Goal: Information Seeking & Learning: Learn about a topic

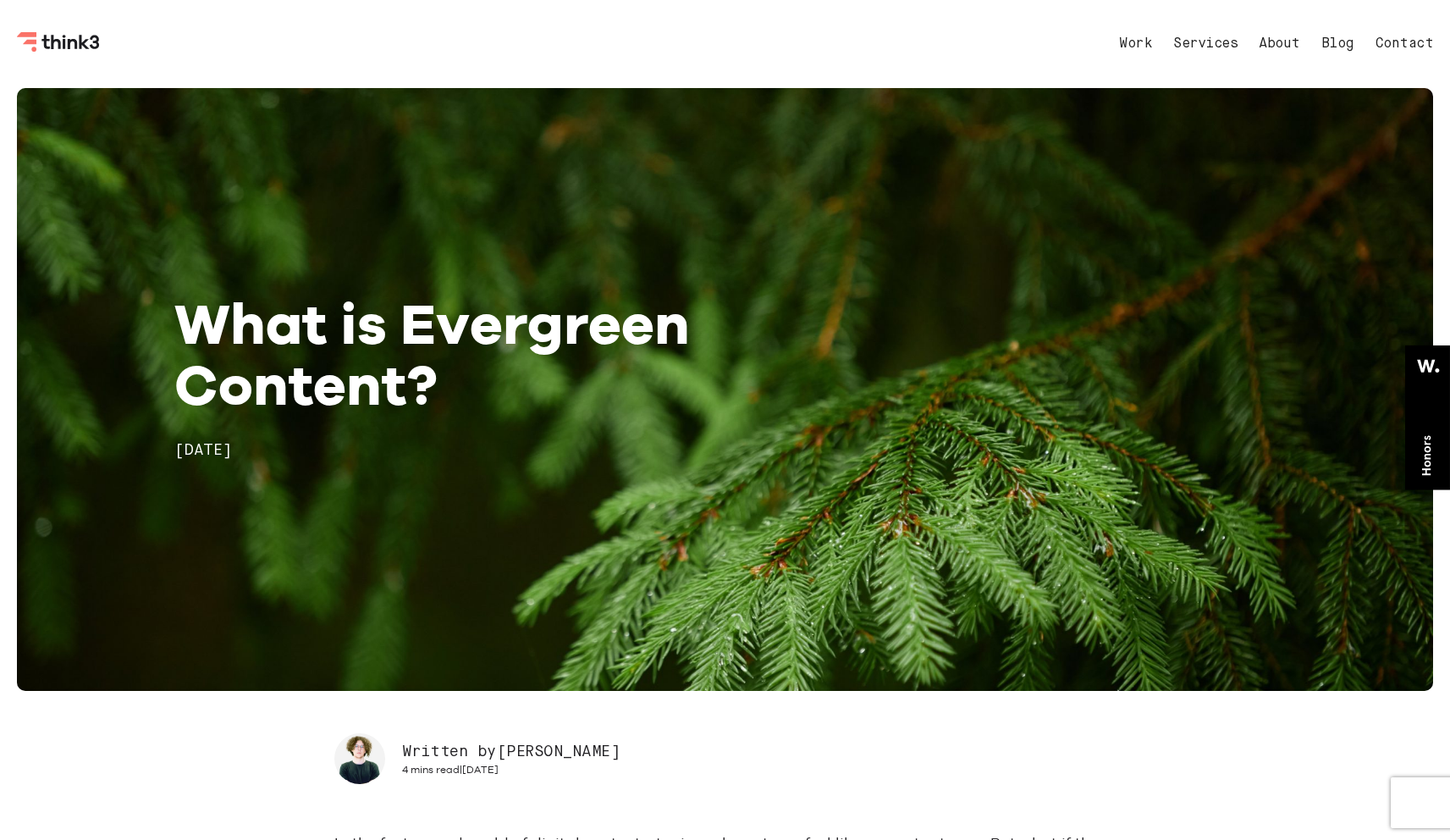
click at [59, 37] on icon "Think3 Logo" at bounding box center [59, 43] width 84 height 20
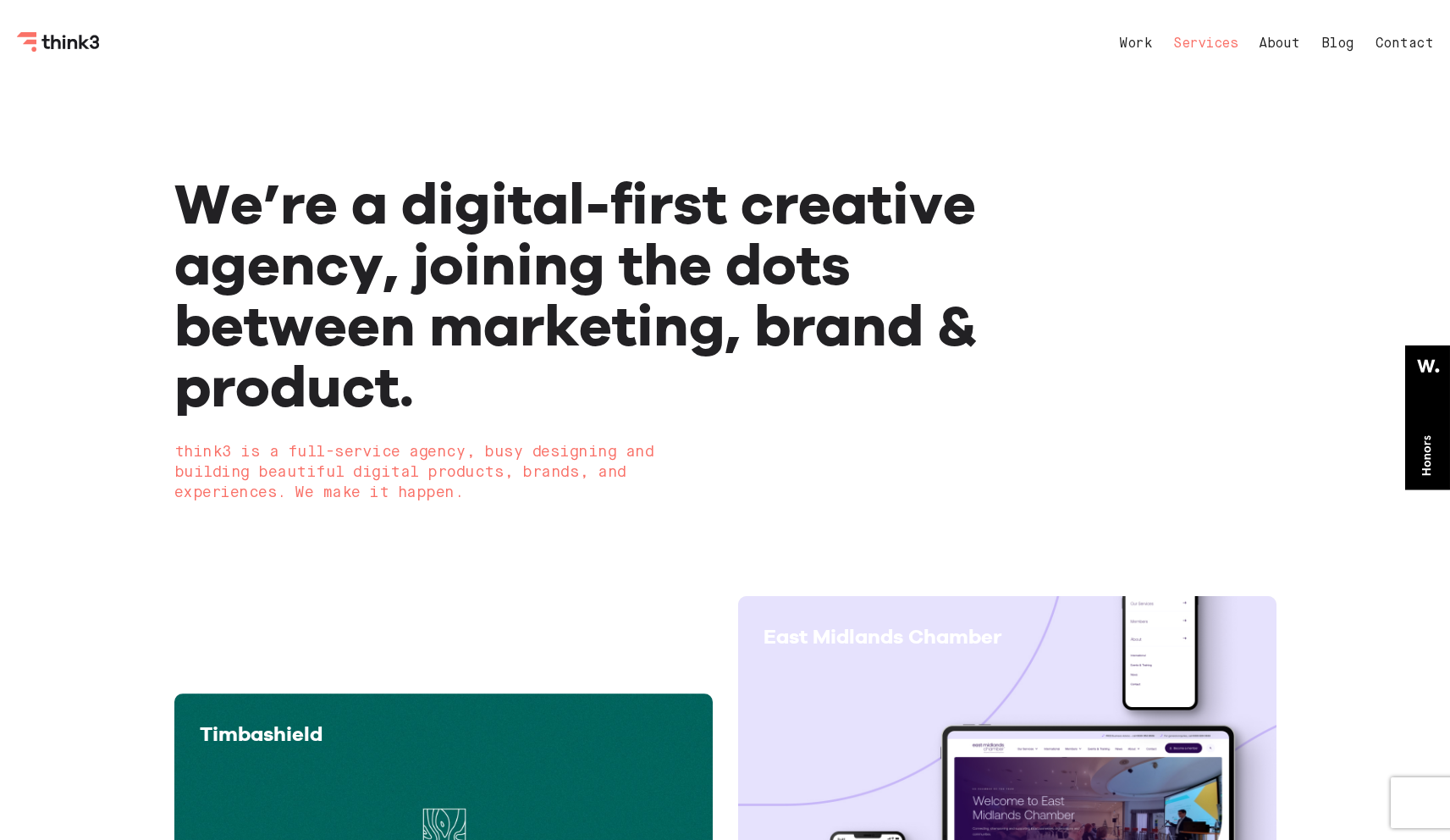
click at [1218, 43] on link "Services" at bounding box center [1205, 44] width 65 height 14
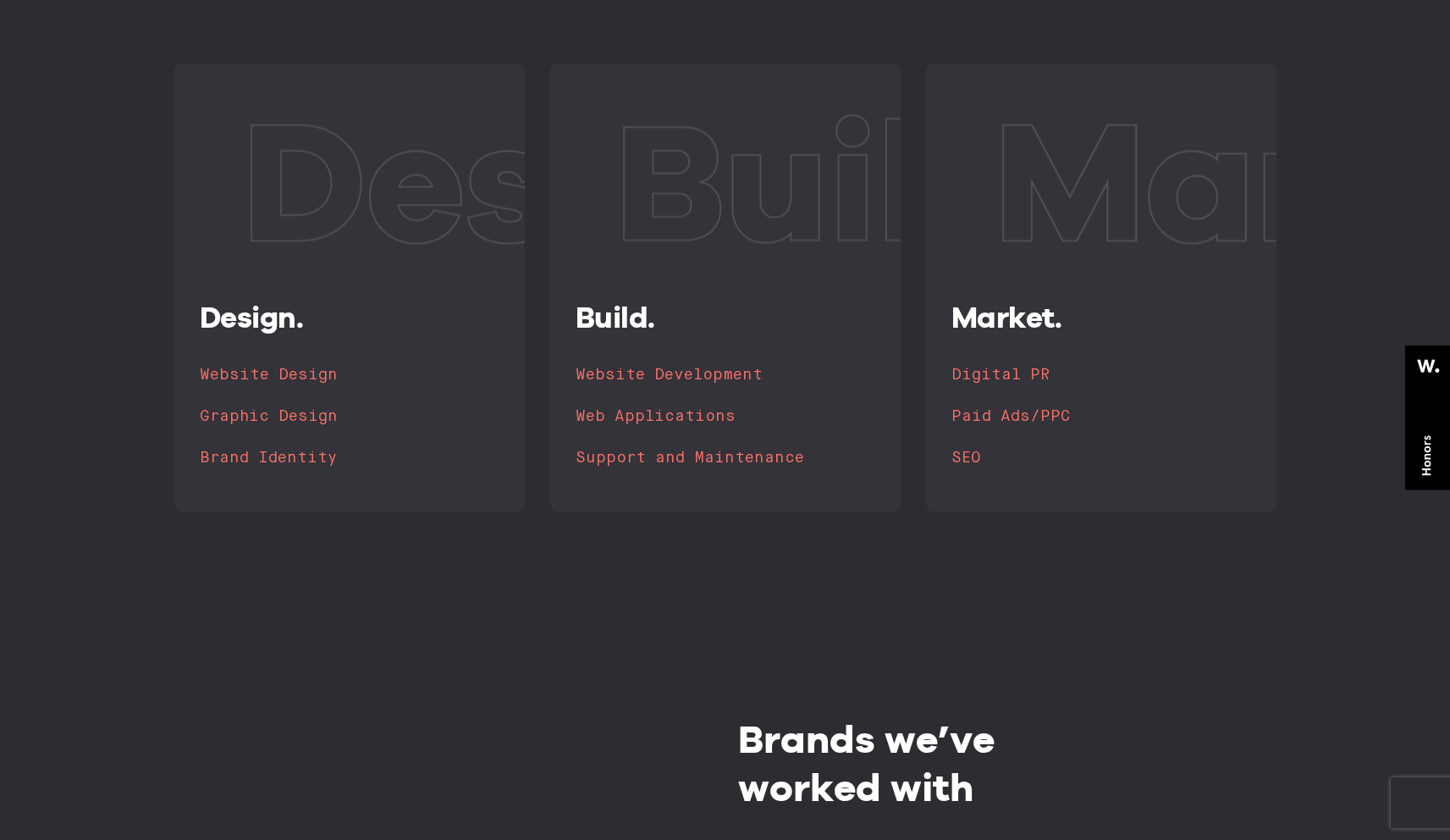
scroll to position [680, 0]
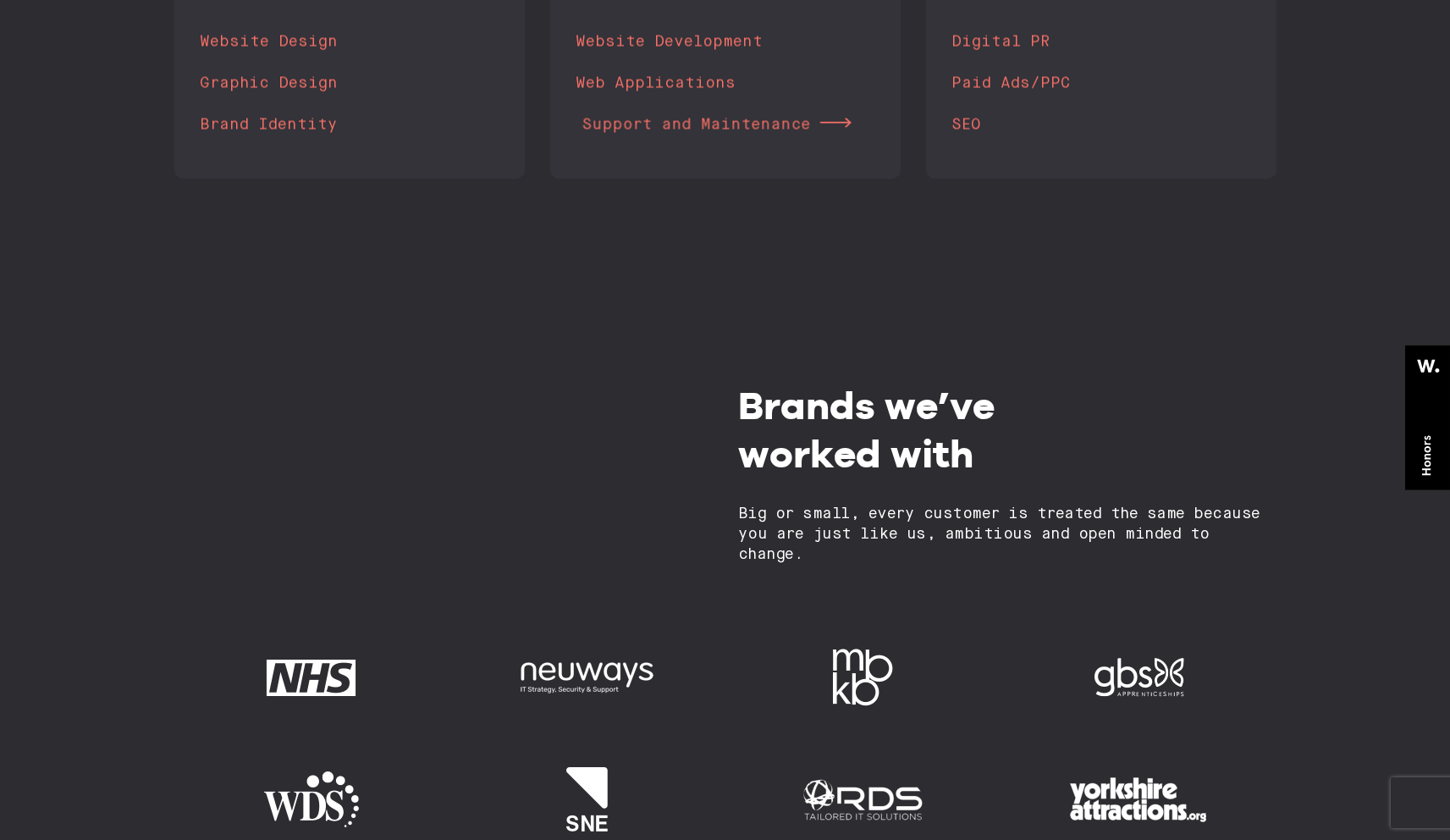
click at [760, 127] on h4 "Support and Maintenance" at bounding box center [696, 124] width 228 height 24
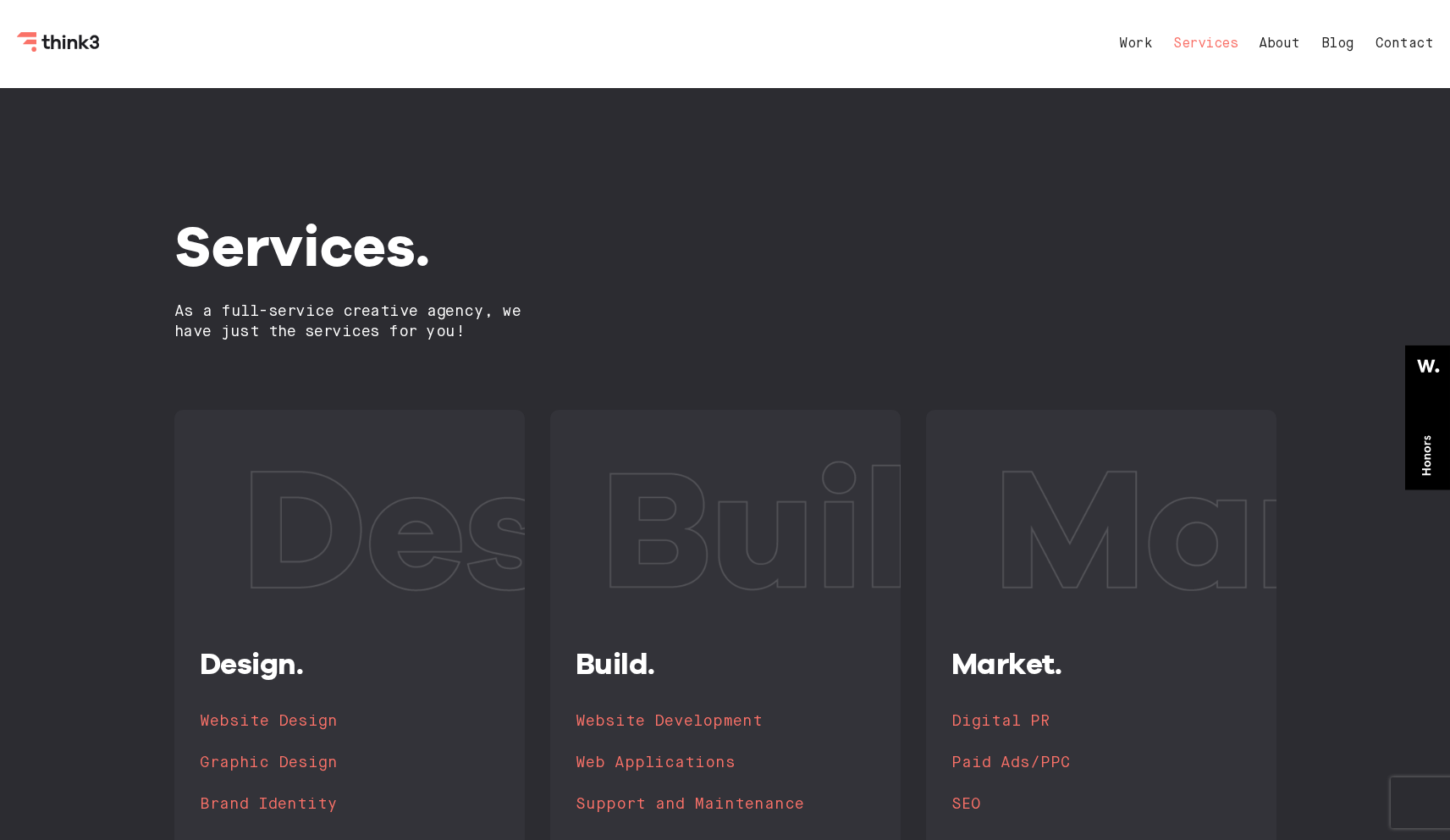
scroll to position [3, 0]
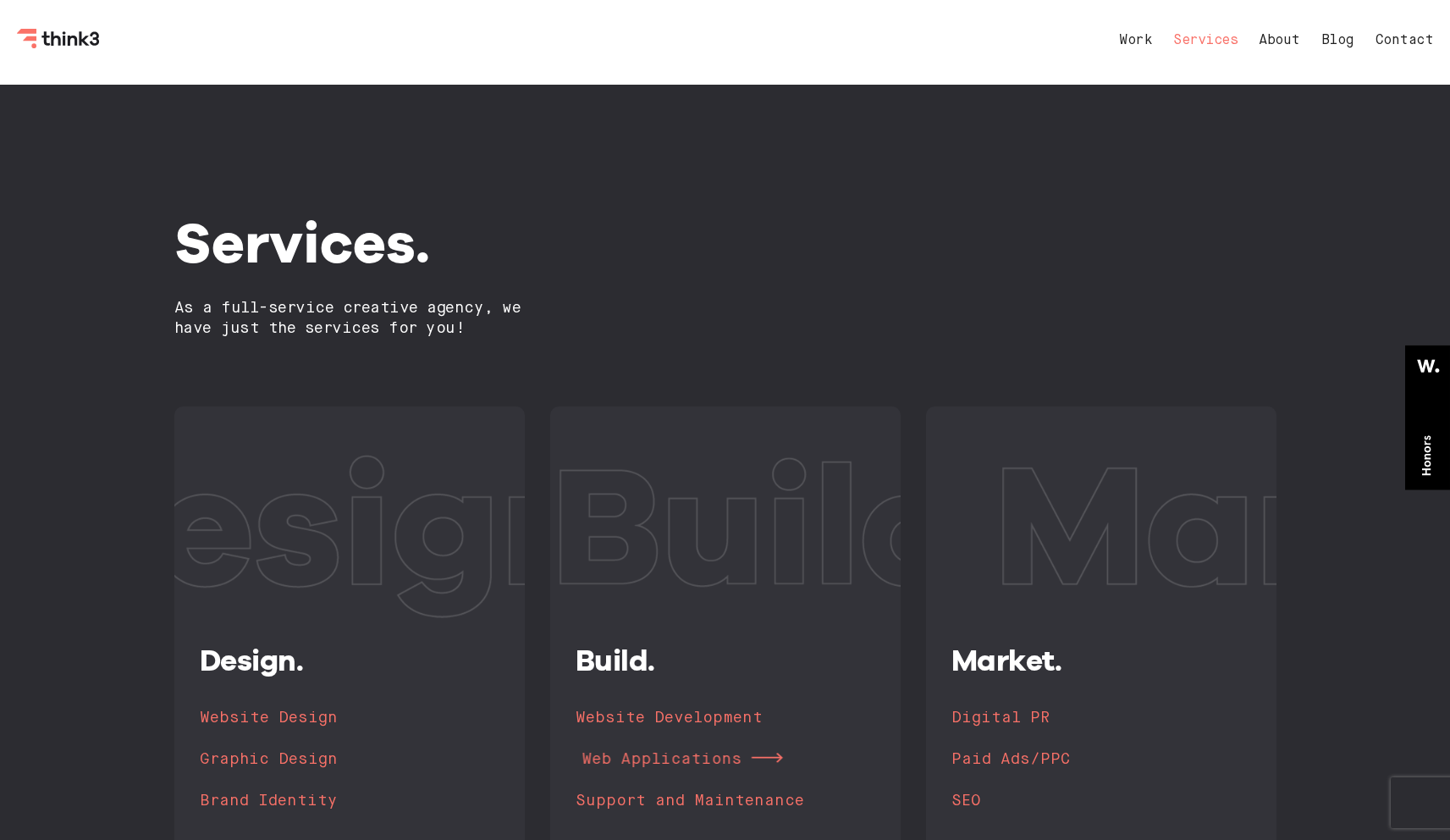
click at [665, 764] on h4 "Web Applications" at bounding box center [662, 759] width 160 height 24
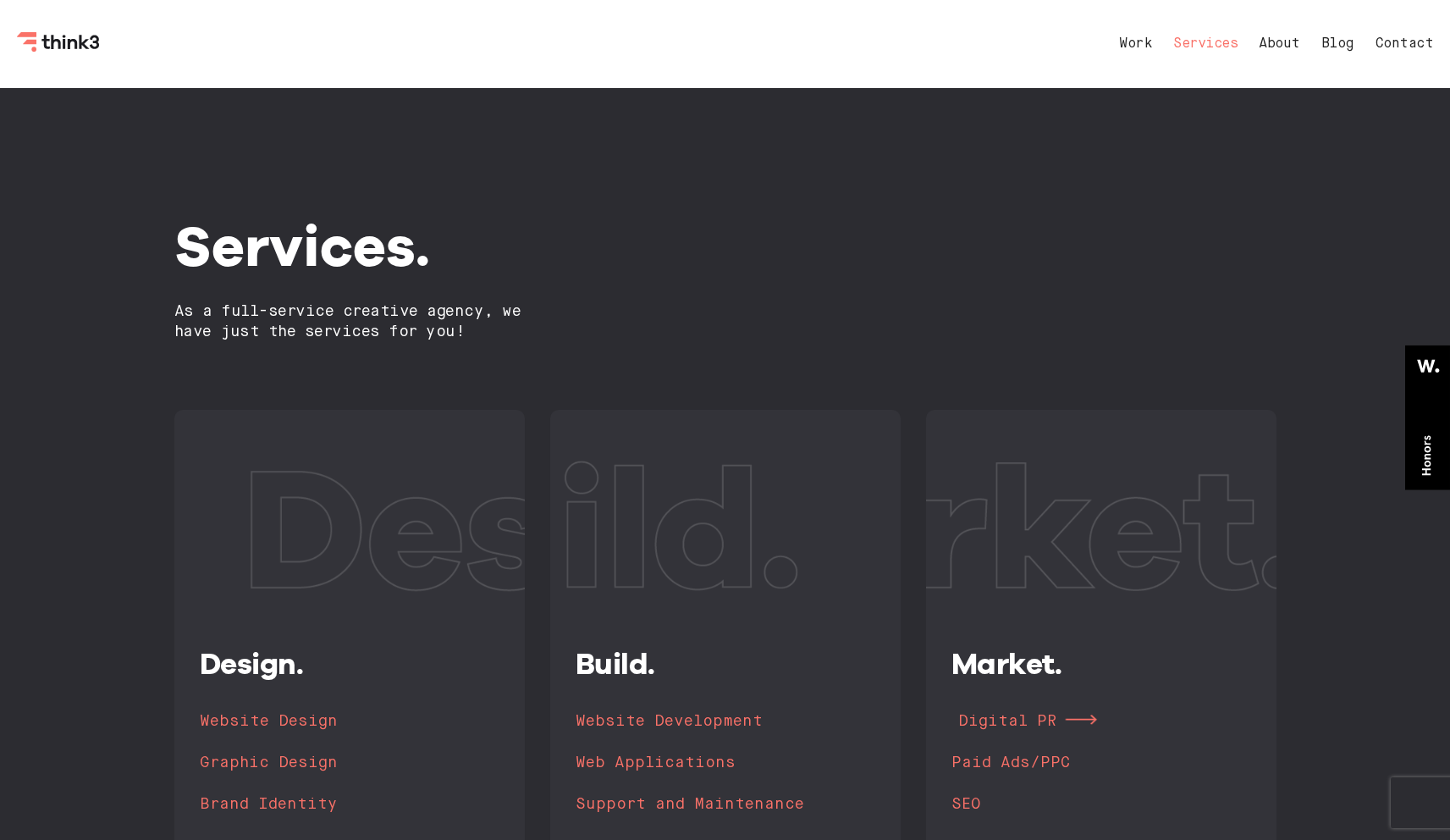
click at [1006, 716] on h4 "Digital PR" at bounding box center [1006, 722] width 98 height 24
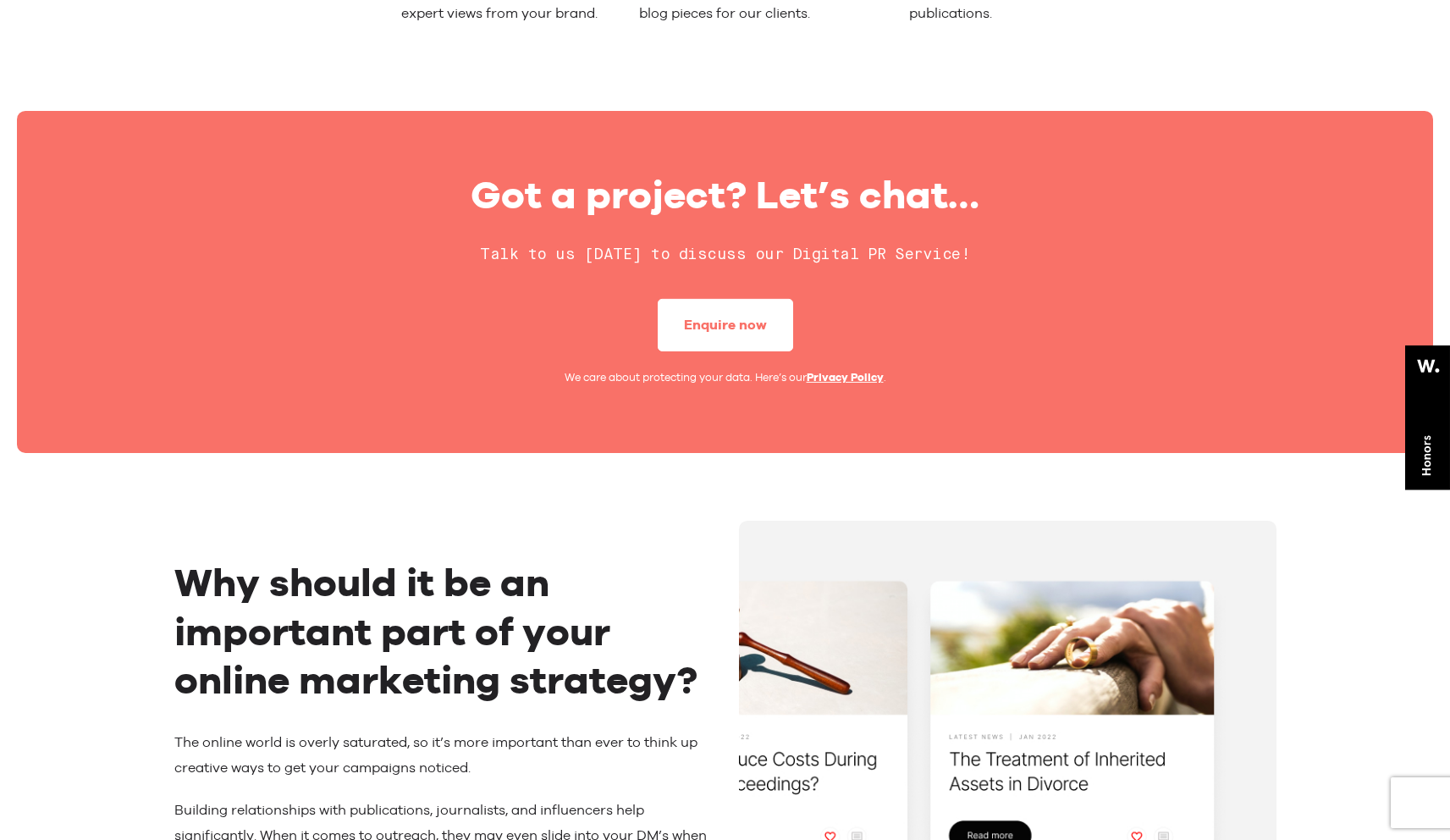
scroll to position [958, 0]
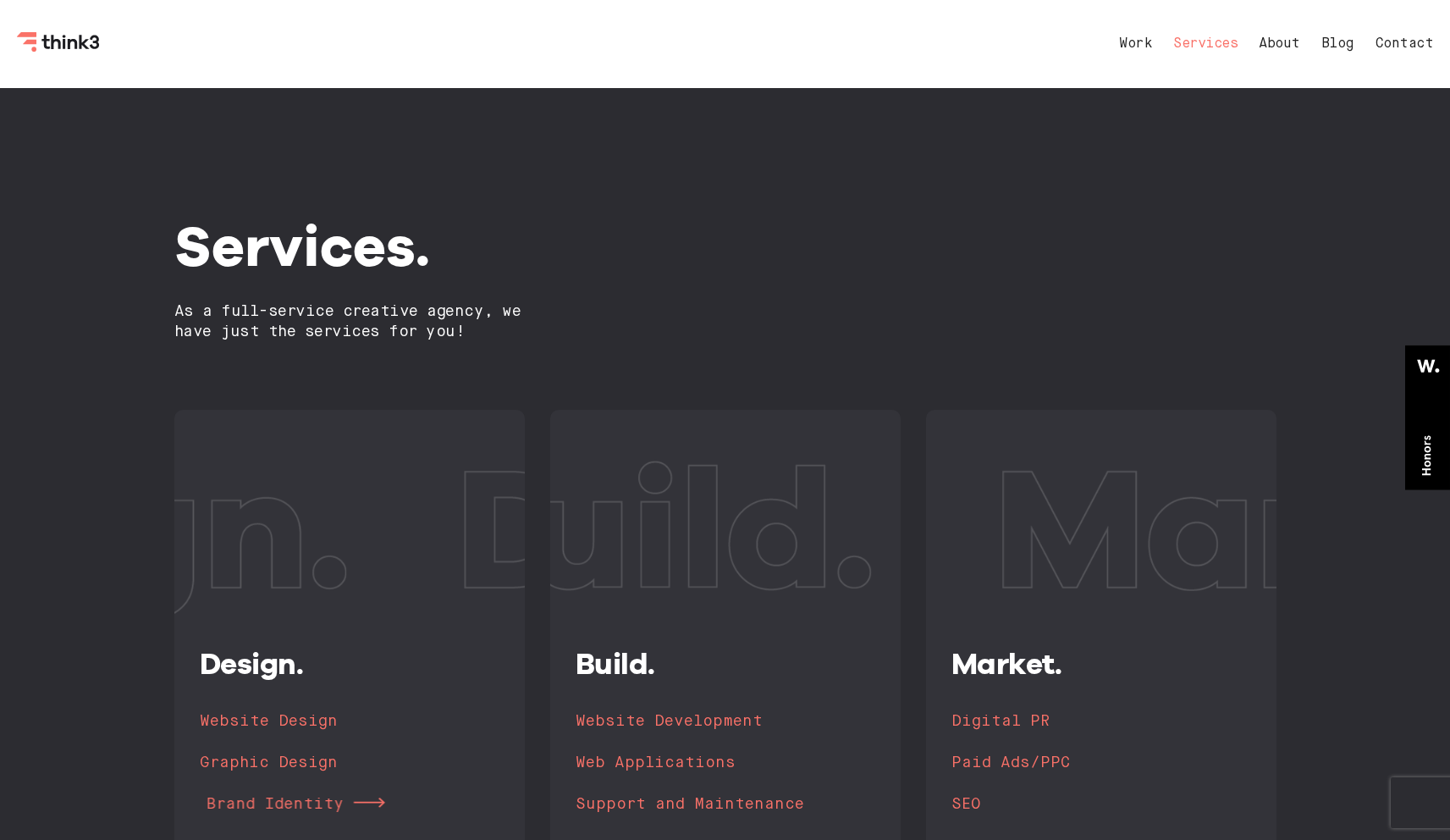
click at [289, 803] on h4 "Brand Identity" at bounding box center [274, 804] width 138 height 24
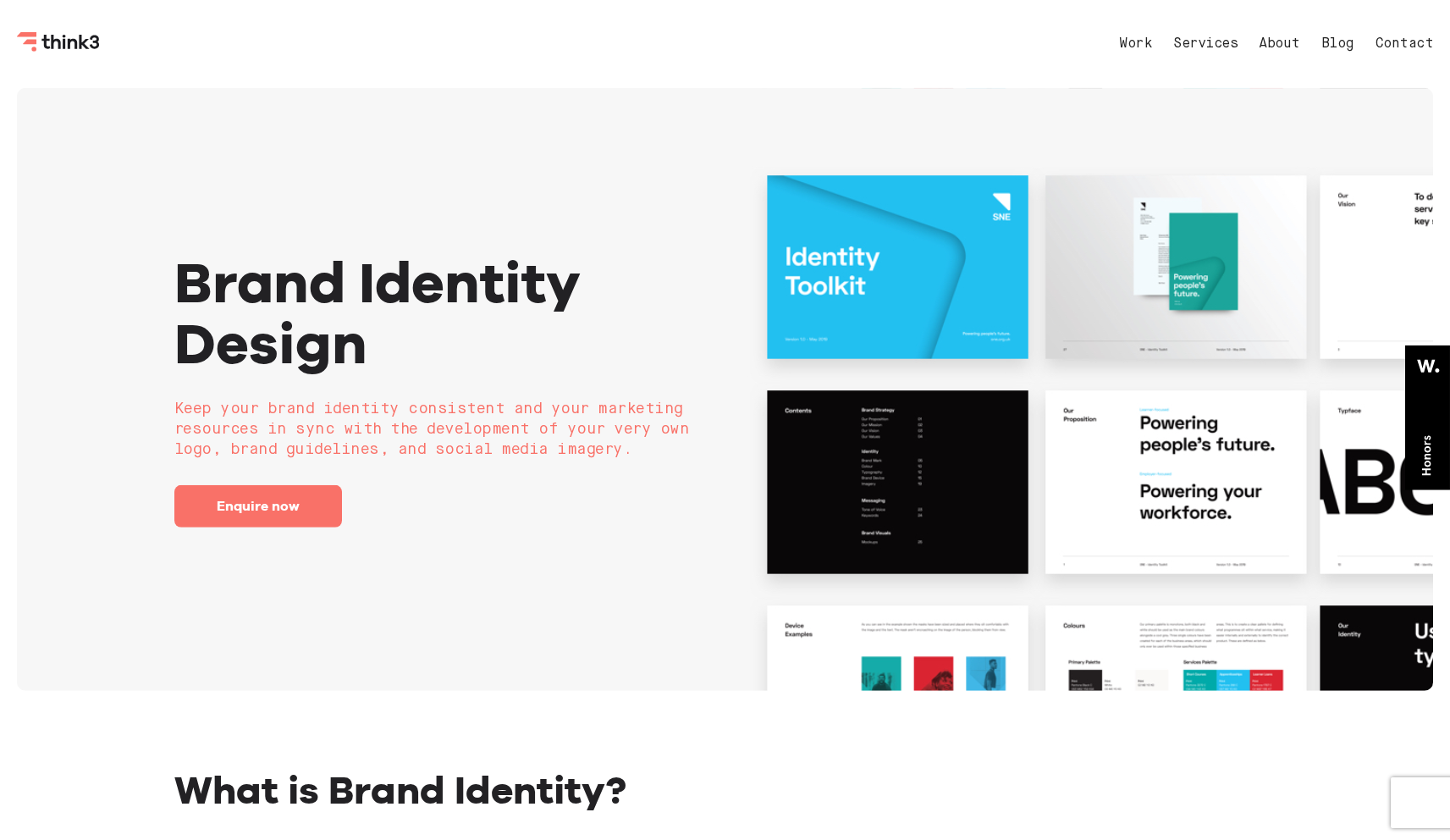
scroll to position [3, 0]
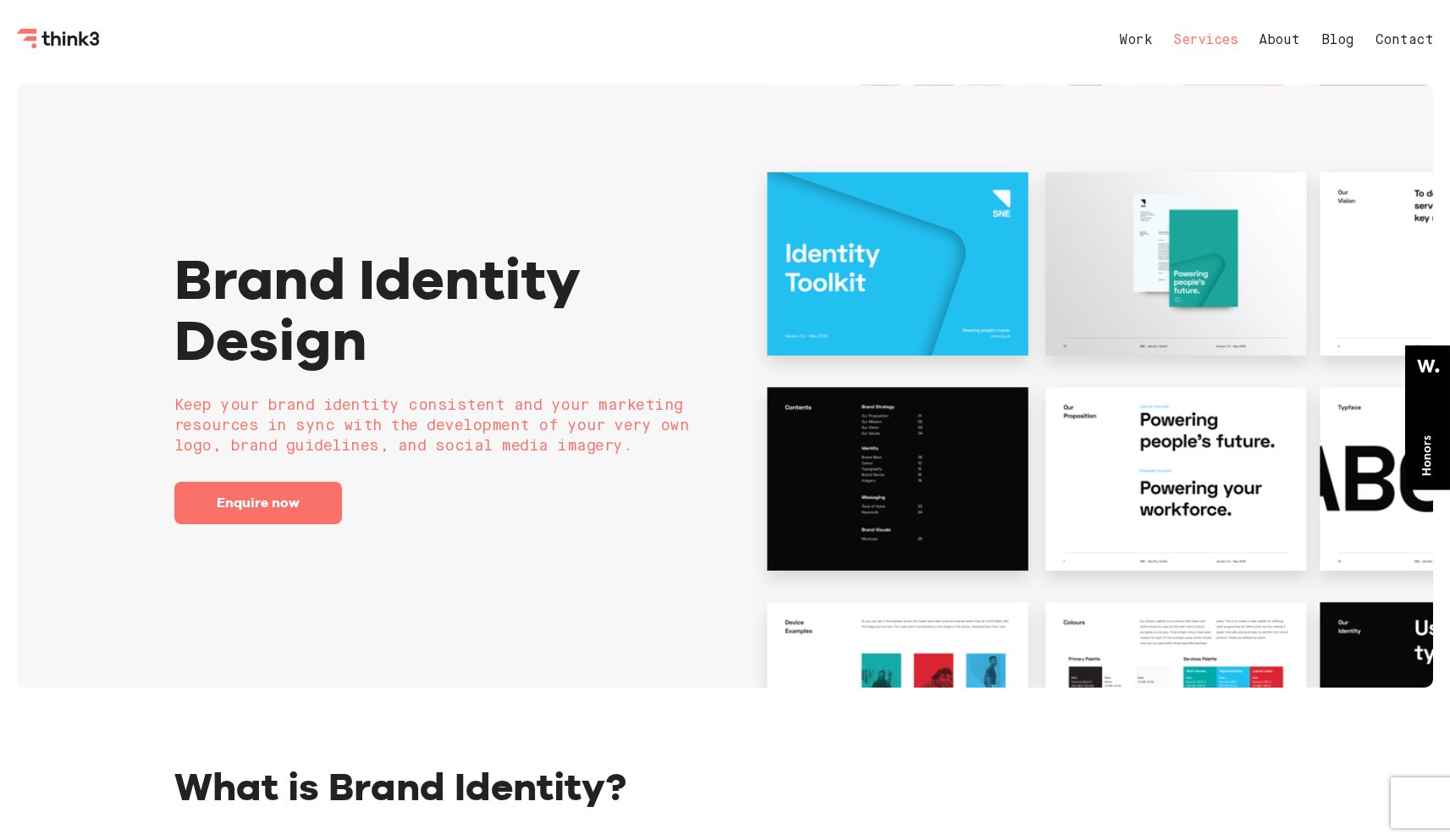
click at [1210, 39] on link "Services" at bounding box center [1205, 41] width 65 height 14
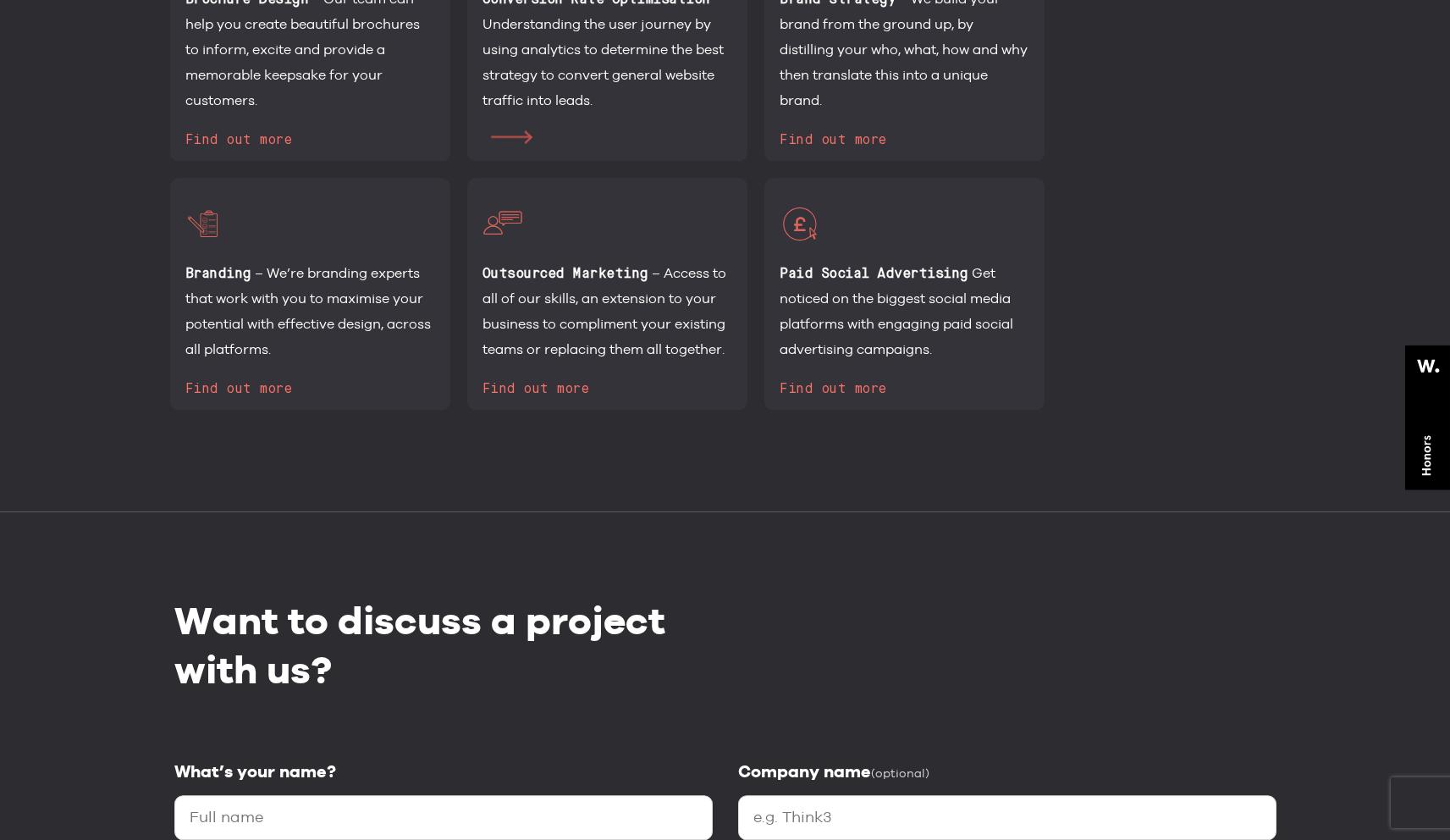
scroll to position [2204, 0]
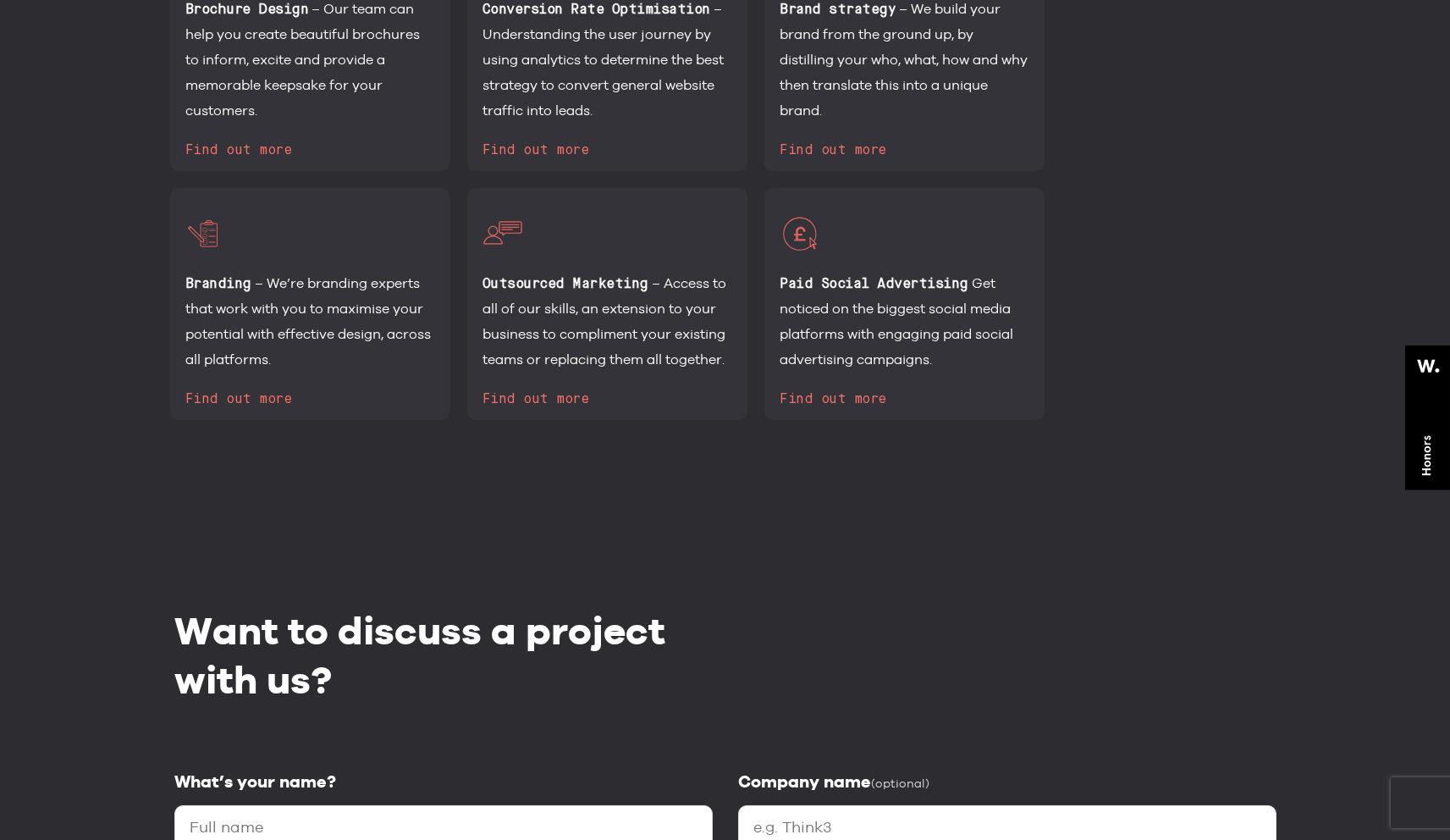
click at [509, 229] on img at bounding box center [503, 233] width 41 height 41
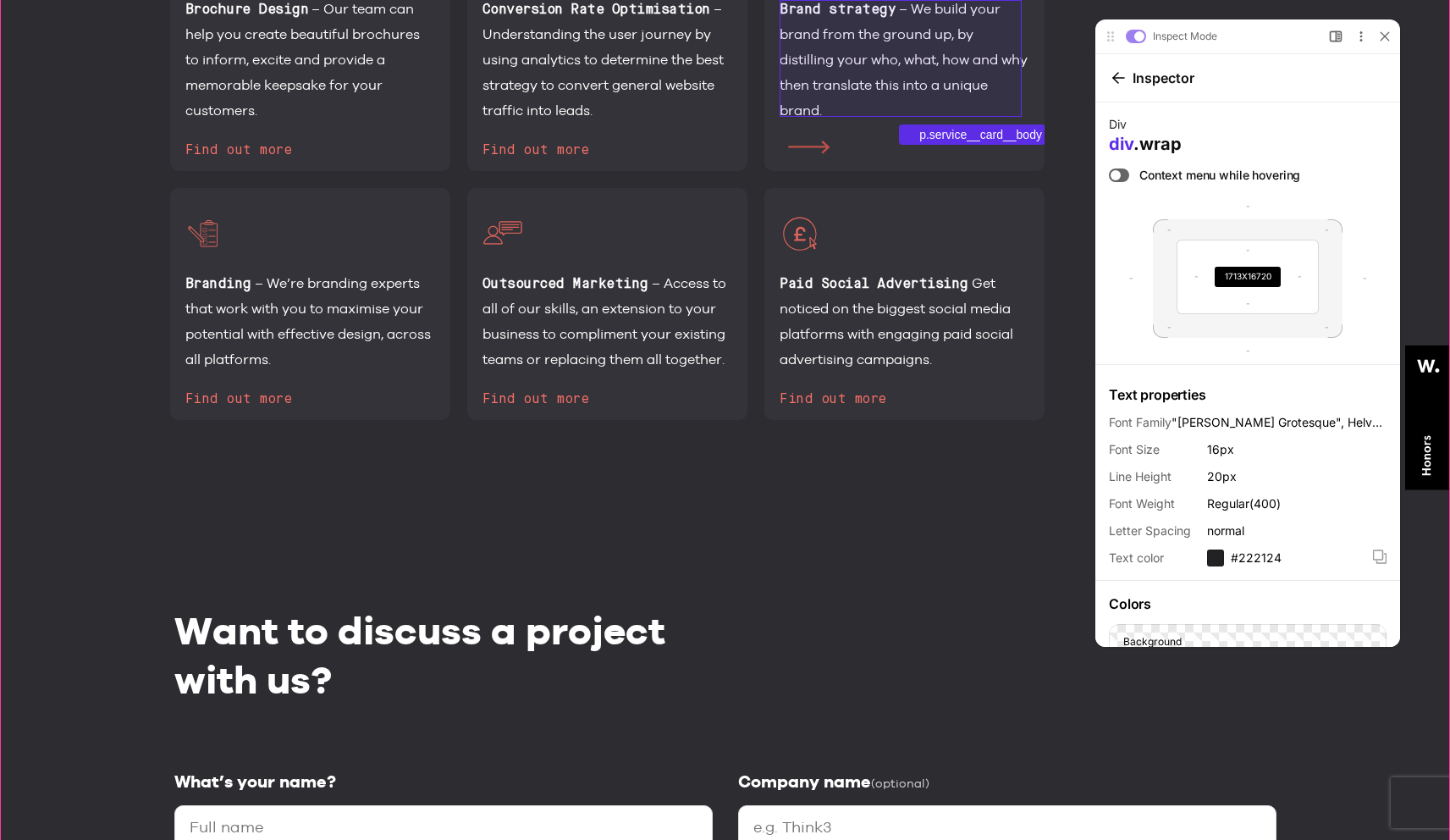
scroll to position [0, 0]
